Goal: Find contact information: Find contact information

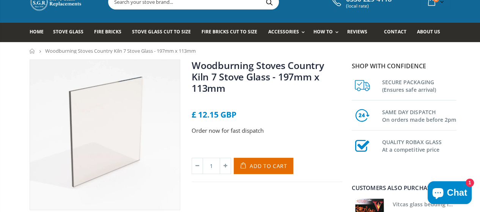
scroll to position [30, 0]
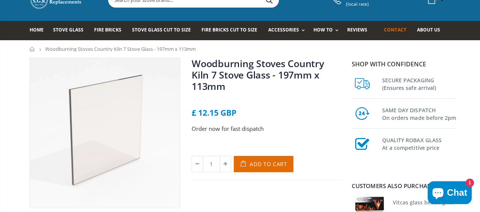
click at [412, 25] on link "Contact" at bounding box center [398, 30] width 28 height 19
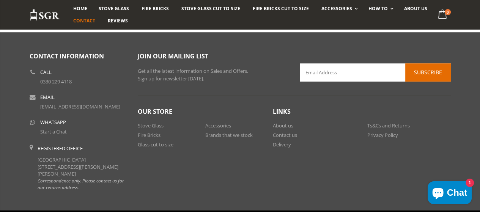
scroll to position [466, 0]
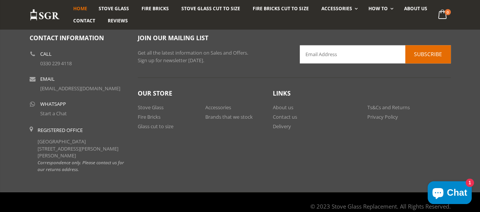
scroll to position [668, 0]
